Goal: Use online tool/utility: Use online tool/utility

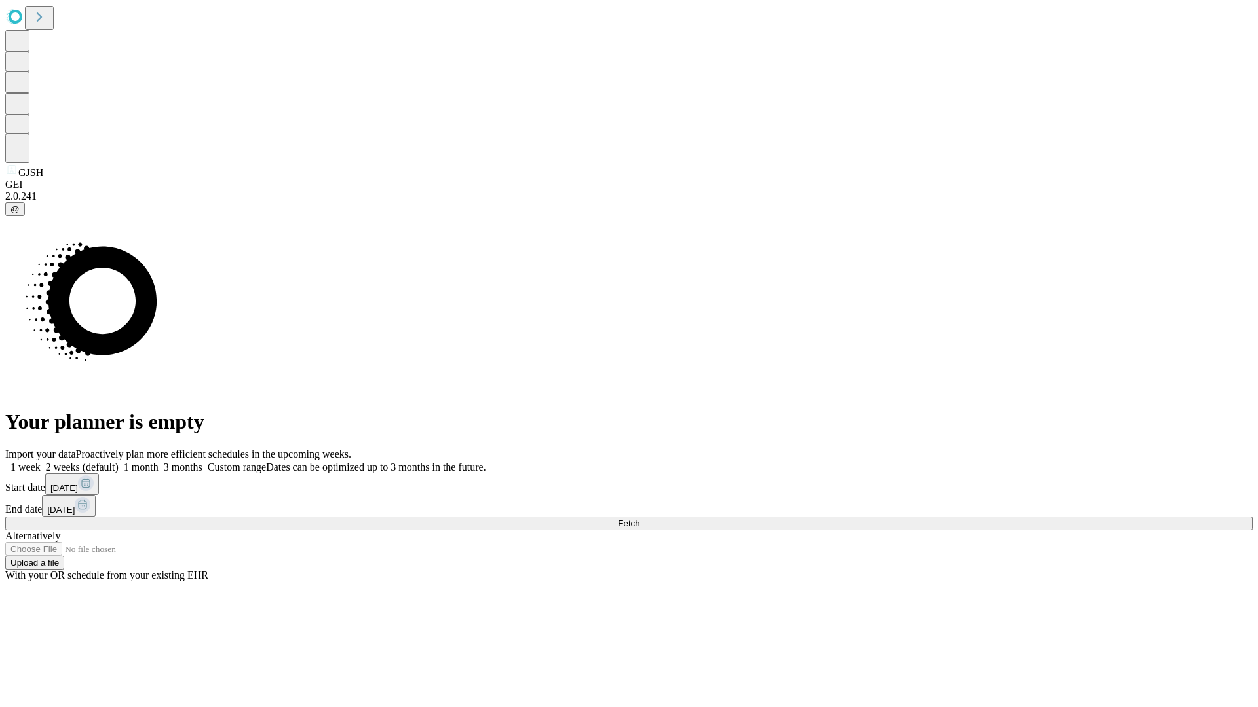
click at [639, 519] on span "Fetch" at bounding box center [629, 524] width 22 height 10
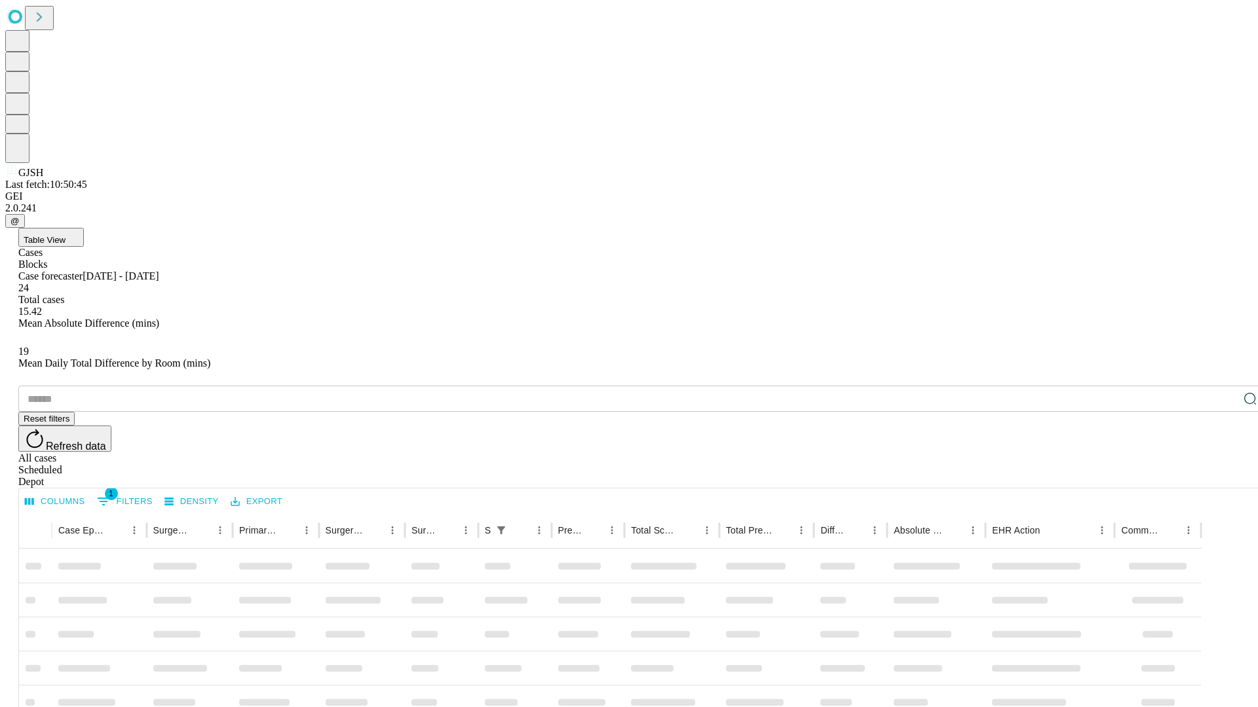
click at [1224, 476] on div "Depot" at bounding box center [641, 482] width 1247 height 12
